Goal: Information Seeking & Learning: Find specific fact

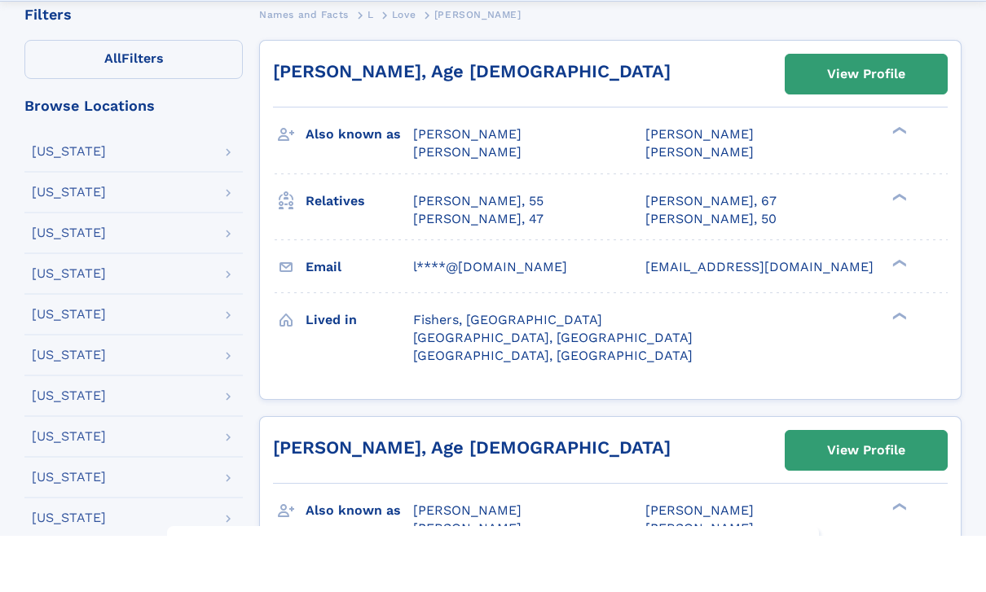
scroll to position [327, 0]
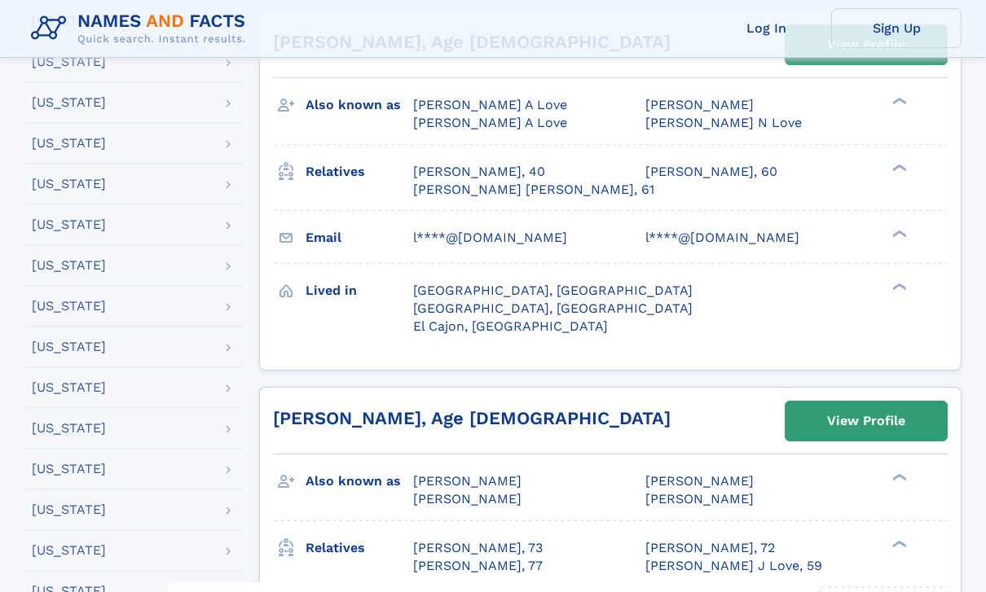
scroll to position [1196, 0]
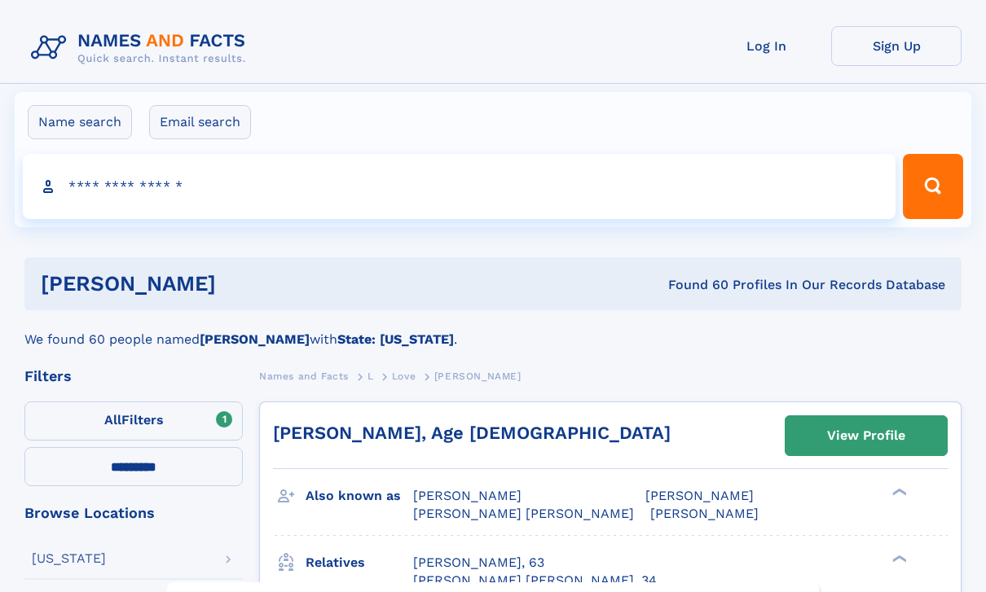
select select "**"
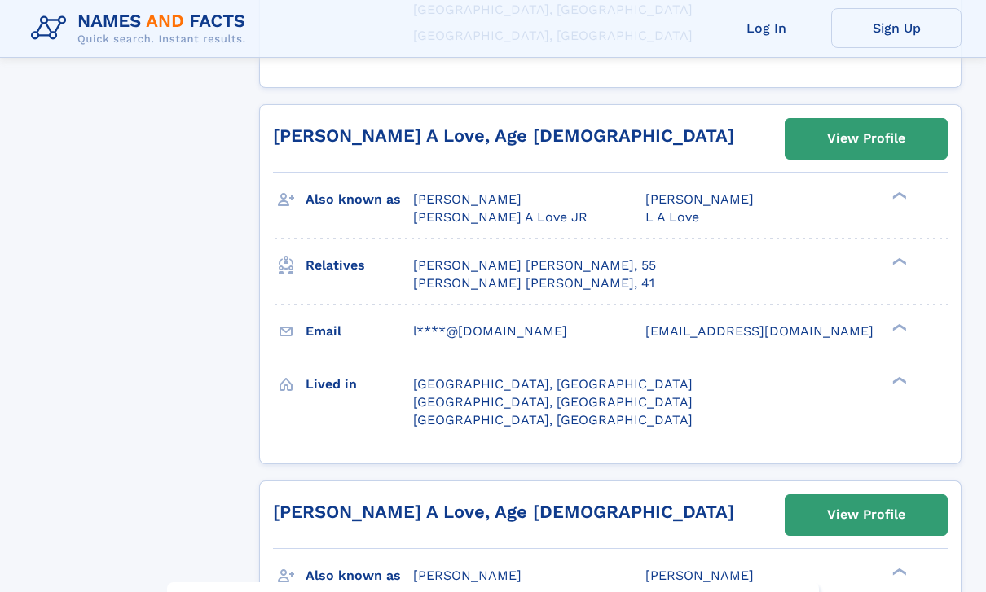
scroll to position [3765, 0]
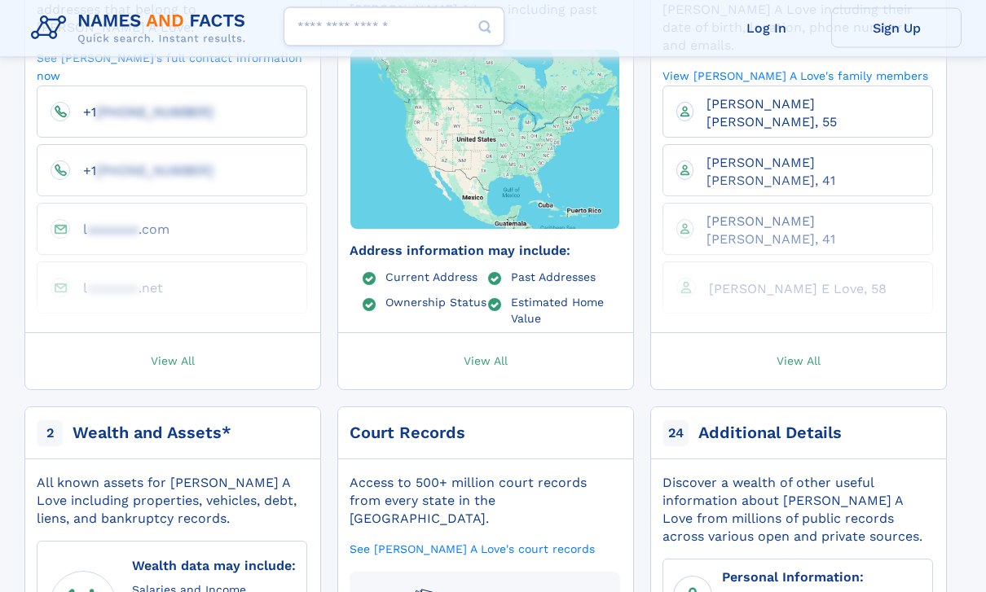
scroll to position [484, 0]
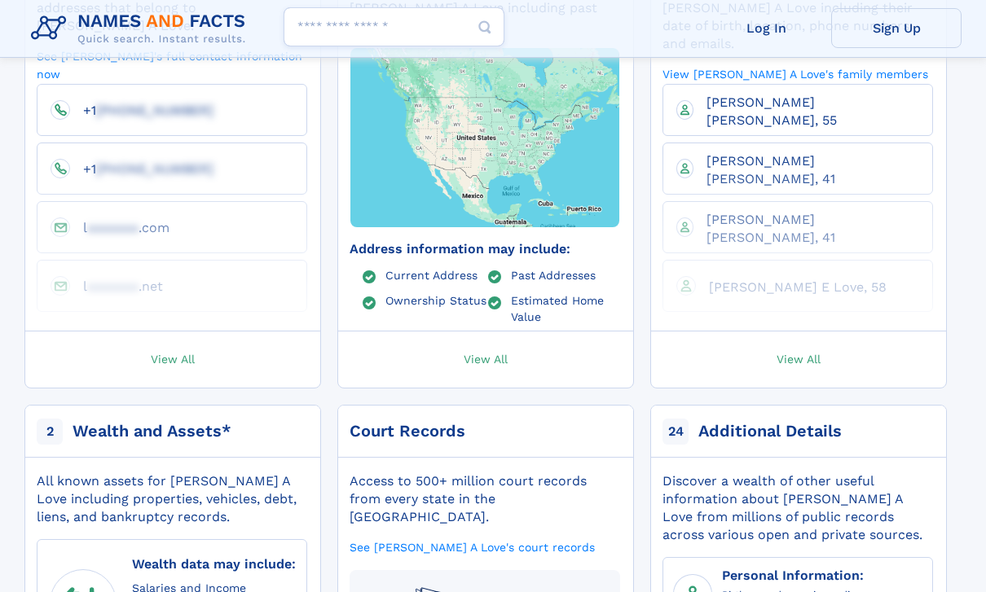
click at [828, 332] on link "View All" at bounding box center [798, 360] width 311 height 56
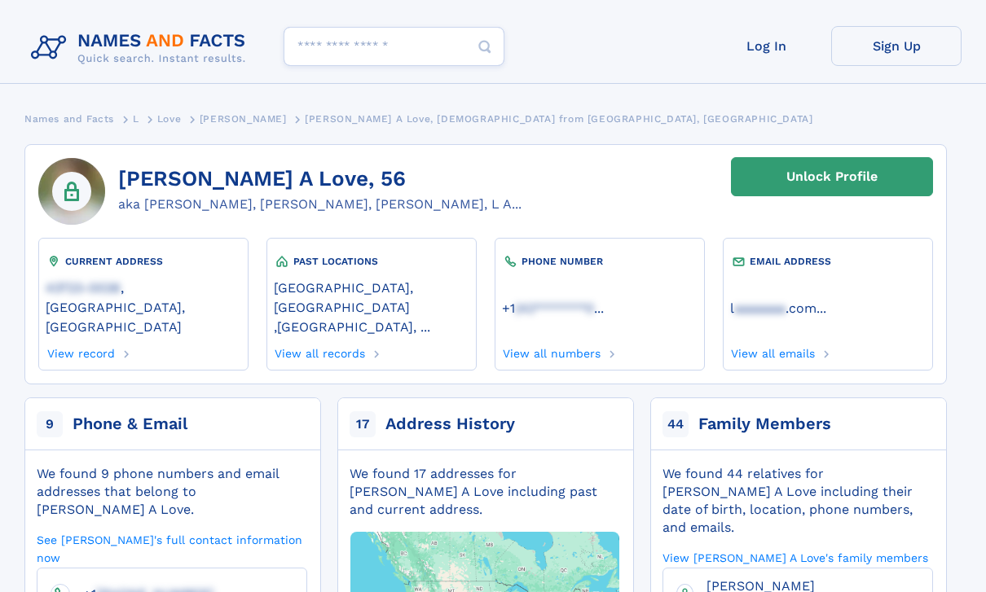
scroll to position [536, 0]
